Goal: Information Seeking & Learning: Learn about a topic

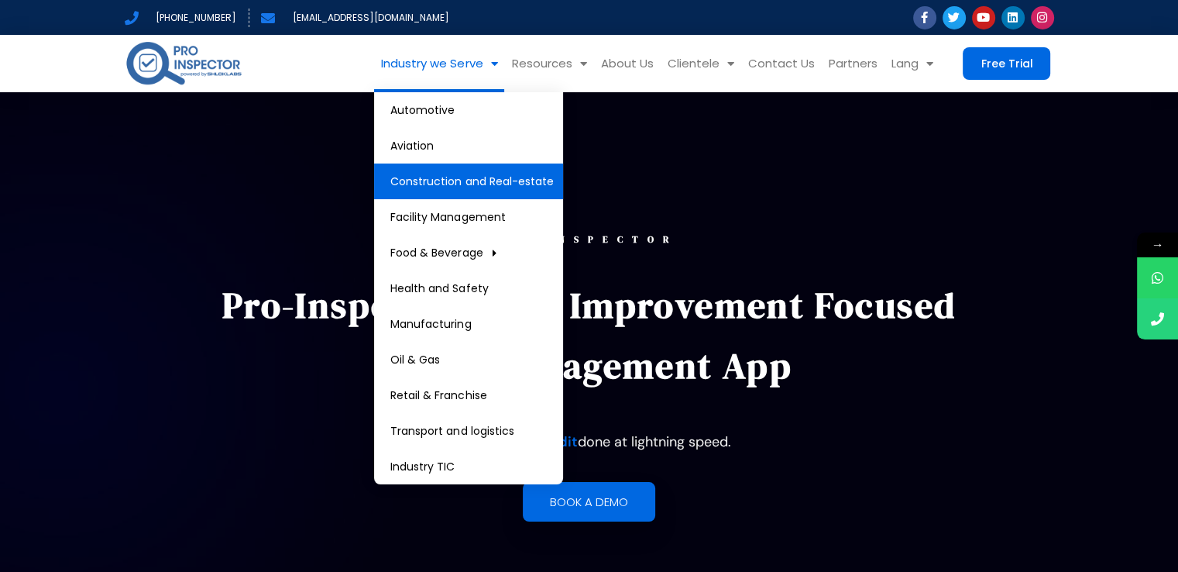
click at [508, 183] on link "Construction and Real-estate" at bounding box center [468, 181] width 189 height 36
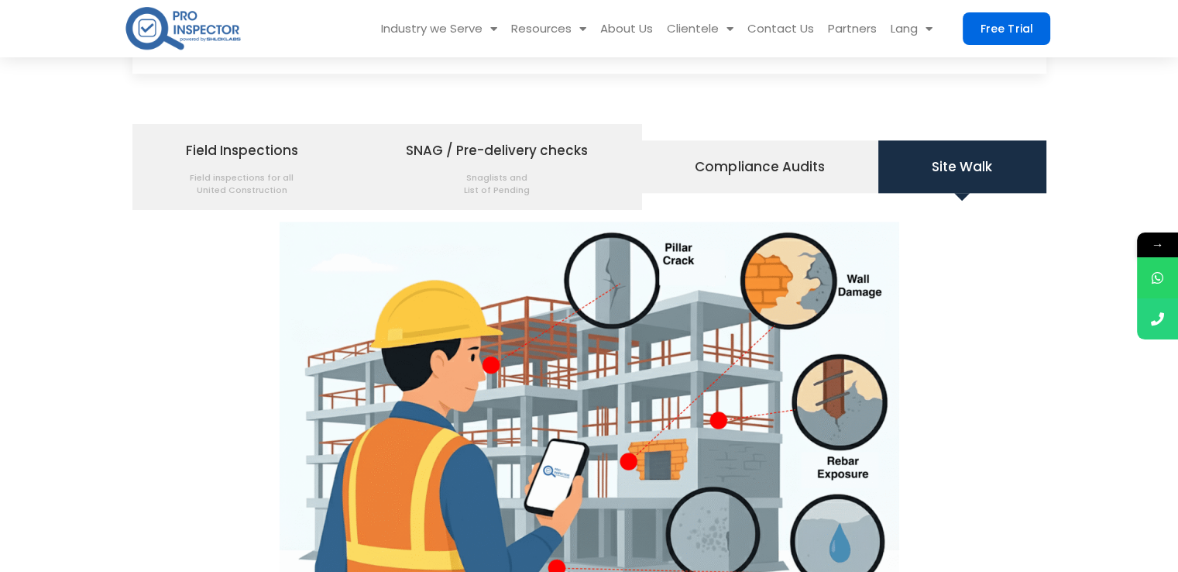
scroll to position [1870, 0]
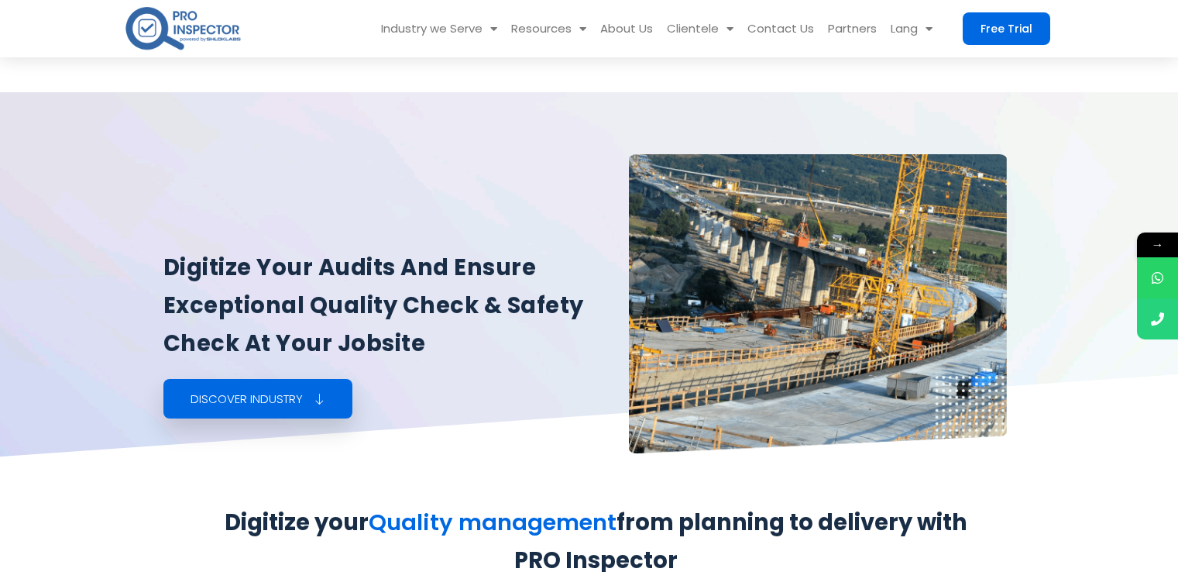
scroll to position [1870, 0]
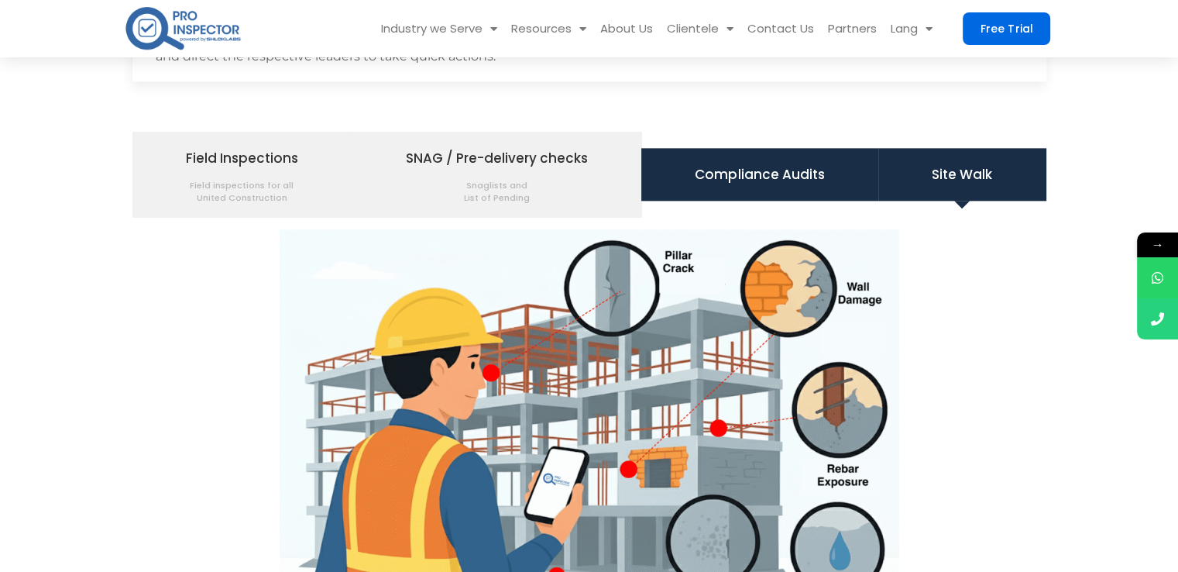
click at [697, 182] on span "Compliance Audits" at bounding box center [759, 174] width 129 height 26
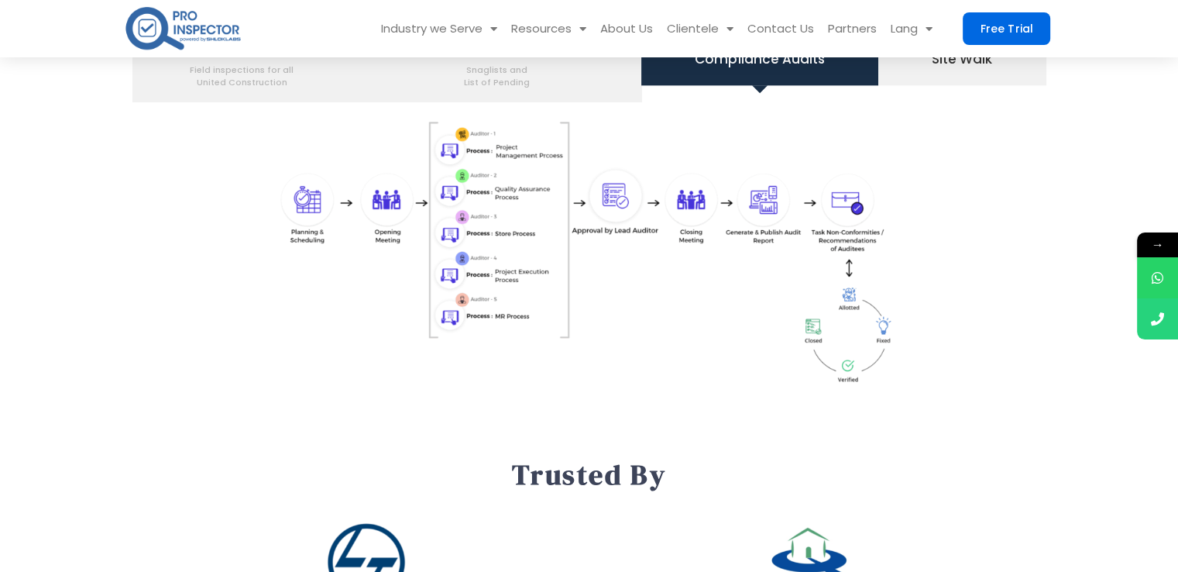
scroll to position [1985, 0]
